Goal: Task Accomplishment & Management: Use online tool/utility

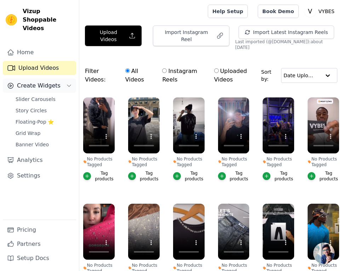
click at [42, 81] on span "Create Widgets" at bounding box center [39, 85] width 44 height 8
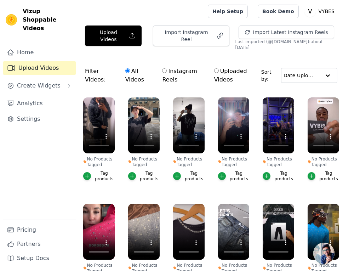
click at [35, 84] on div "Home Upload Videos Create Widgets Analytics Settings" at bounding box center [39, 132] width 73 height 174
click at [37, 81] on span "Create Widgets" at bounding box center [39, 85] width 44 height 8
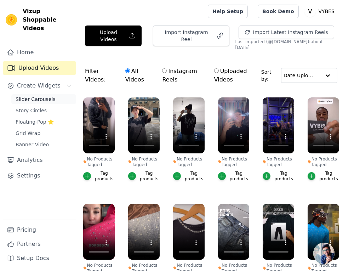
click at [34, 96] on span "Slider Carousels" at bounding box center [36, 99] width 40 height 7
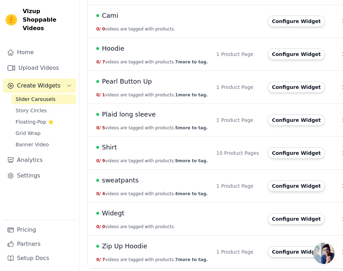
scroll to position [115, 0]
click at [301, 189] on button "Configure Widget" at bounding box center [295, 185] width 57 height 11
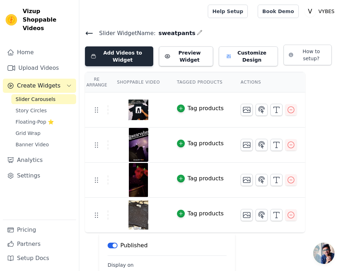
click at [140, 56] on button "Add Videos to Widget" at bounding box center [119, 56] width 68 height 20
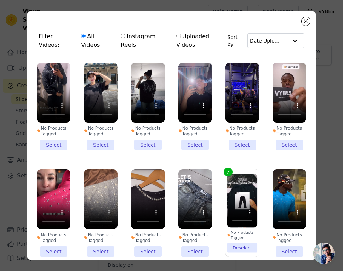
click at [54, 138] on li "No Products Tagged Select" at bounding box center [54, 106] width 34 height 87
click at [0, 0] on input "No Products Tagged Select" at bounding box center [0, 0] width 0 height 0
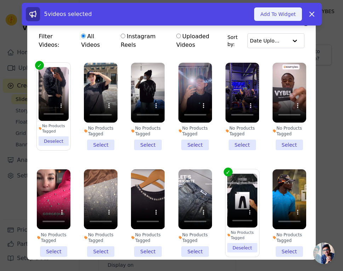
click at [285, 14] on button "Add To Widget" at bounding box center [277, 13] width 47 height 13
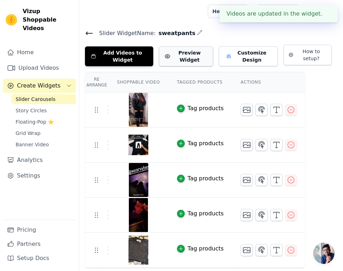
click at [188, 57] on button "Preview Widget" at bounding box center [186, 56] width 54 height 20
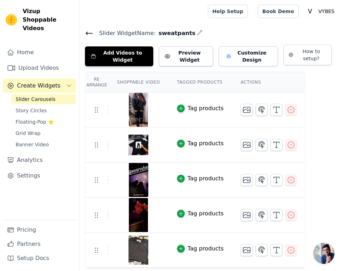
click at [90, 31] on icon at bounding box center [89, 33] width 8 height 8
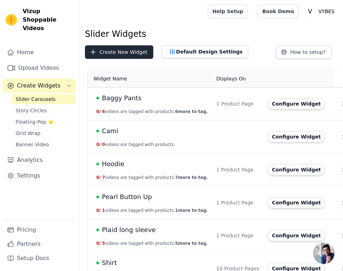
click at [144, 56] on button "Create New Widget" at bounding box center [119, 51] width 68 height 13
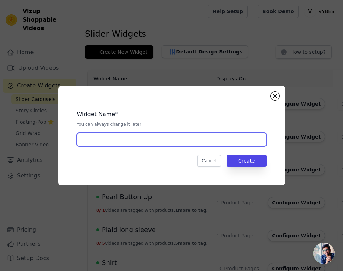
click at [148, 139] on input "text" at bounding box center [172, 139] width 190 height 13
click at [183, 138] on input "Fleece" at bounding box center [172, 139] width 190 height 13
type input "F"
click at [163, 138] on input "Zip up (Fleece" at bounding box center [172, 139] width 190 height 13
type input "Zip up (fleece)"
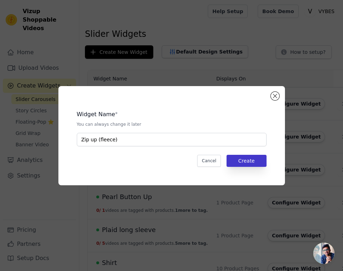
click at [251, 158] on button "Create" at bounding box center [246, 161] width 40 height 12
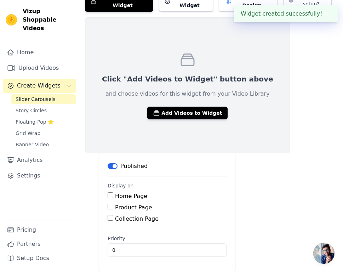
scroll to position [46, 0]
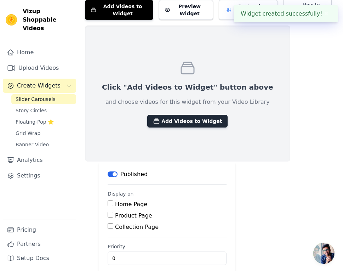
click at [172, 119] on button "Add Videos to Widget" at bounding box center [187, 121] width 80 height 13
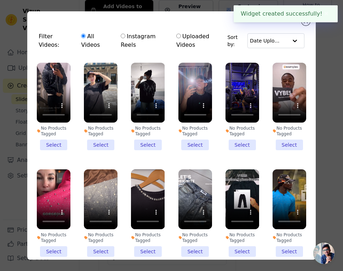
click at [57, 141] on li "No Products Tagged Select" at bounding box center [54, 106] width 34 height 87
click at [0, 0] on input "No Products Tagged Select" at bounding box center [0, 0] width 0 height 0
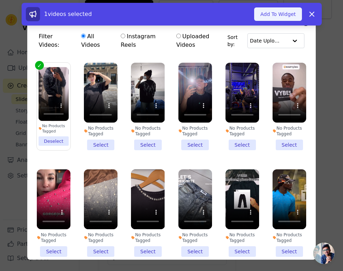
click at [281, 11] on button "Add To Widget" at bounding box center [277, 13] width 47 height 13
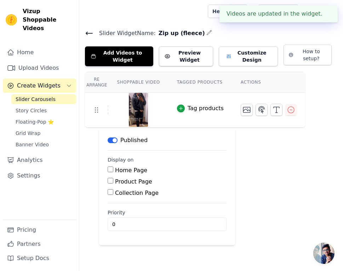
click at [131, 182] on label "Product Page" at bounding box center [133, 181] width 37 height 7
click at [113, 182] on input "Product Page" at bounding box center [111, 181] width 6 height 6
checkbox input "true"
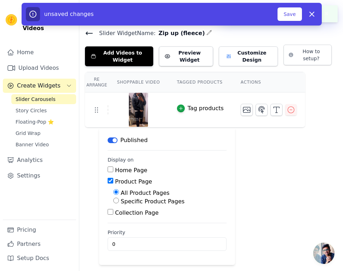
click at [137, 201] on label "Specific Product Pages" at bounding box center [153, 201] width 64 height 7
click at [119, 201] on input "Specific Product Pages" at bounding box center [116, 200] width 6 height 6
radio input "true"
click at [138, 216] on button "Select Products" at bounding box center [136, 217] width 47 height 12
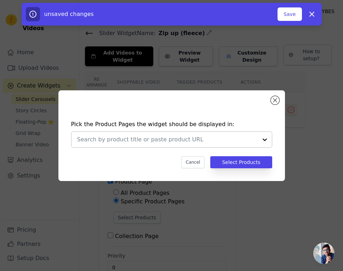
click at [142, 143] on input "text" at bounding box center [167, 139] width 180 height 8
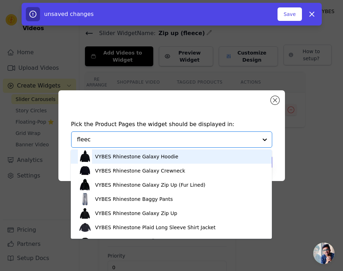
type input "fleece"
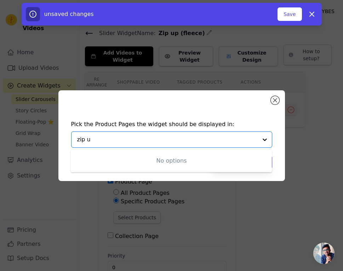
type input "zip up"
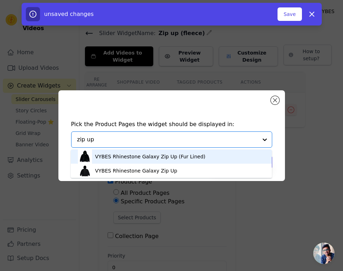
click at [142, 160] on div "VYBES Rhinestone Galaxy Zip Up (Fur Lined)" at bounding box center [150, 156] width 110 height 7
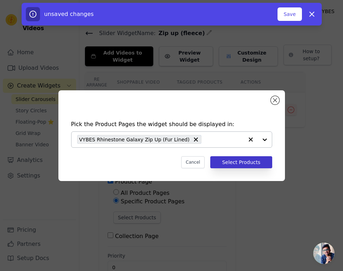
click at [251, 161] on button "Select Products" at bounding box center [241, 162] width 62 height 12
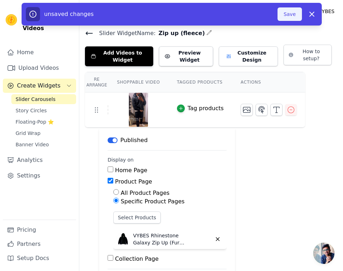
click at [293, 9] on button "Save" at bounding box center [289, 13] width 24 height 13
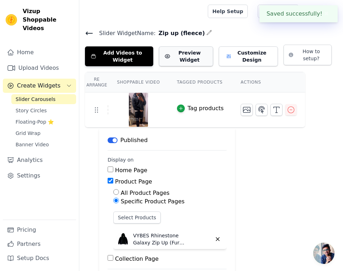
click at [188, 55] on button "Preview Widget" at bounding box center [186, 56] width 54 height 20
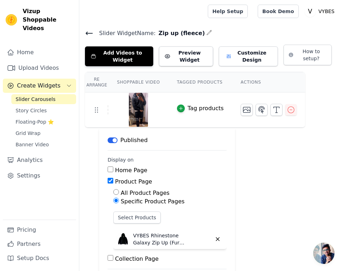
click at [86, 32] on icon at bounding box center [89, 33] width 6 height 3
